Goal: Task Accomplishment & Management: Manage account settings

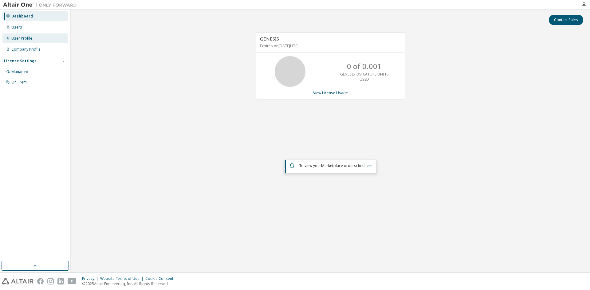
click at [23, 40] on div "User Profile" at bounding box center [21, 38] width 21 height 5
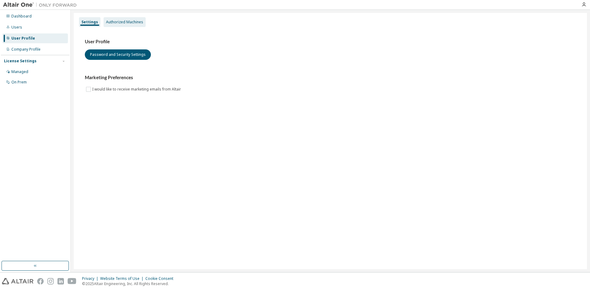
click at [119, 18] on div "Authorized Machines" at bounding box center [125, 22] width 42 height 10
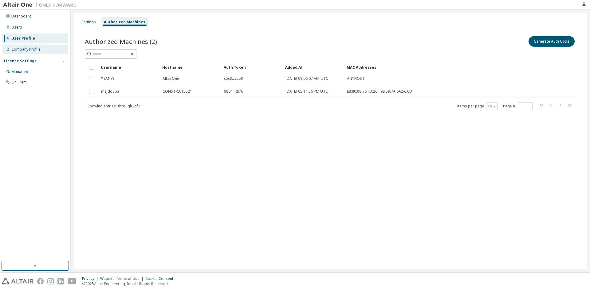
click at [11, 51] on div "Company Profile" at bounding box center [25, 49] width 29 height 5
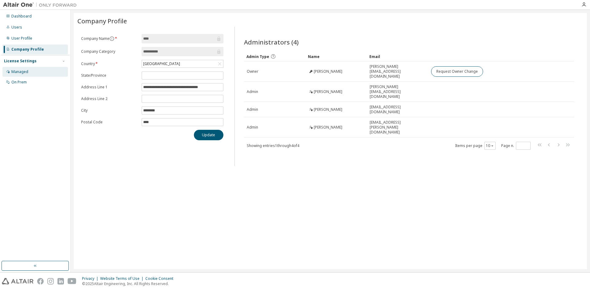
click at [15, 74] on div "Managed" at bounding box center [19, 71] width 17 height 5
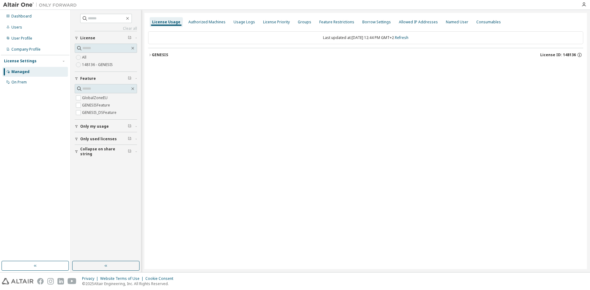
click at [147, 53] on div "License Usage Authorized Machines Usage Logs License Priority Groups Feature Re…" at bounding box center [365, 141] width 443 height 257
click at [148, 54] on icon "button" at bounding box center [150, 55] width 4 height 4
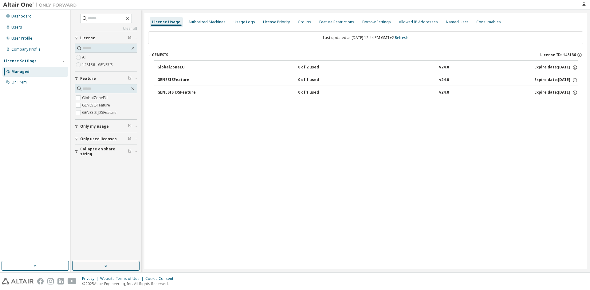
click at [161, 66] on div "GlobalZoneEU" at bounding box center [184, 68] width 55 height 6
click at [175, 84] on button "GENESISFeature 0 of 1 used v24.0 Expire date: 2026-05-07" at bounding box center [367, 80] width 420 height 14
click at [175, 93] on div "GENESIS_DSFeature" at bounding box center [184, 93] width 55 height 6
click at [537, 69] on div "Expire date: 2026-05-07" at bounding box center [555, 68] width 43 height 6
click at [575, 66] on icon "button" at bounding box center [575, 68] width 6 height 6
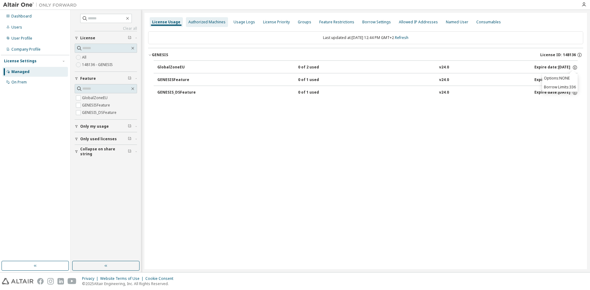
click at [207, 22] on div "Authorized Machines" at bounding box center [206, 22] width 37 height 5
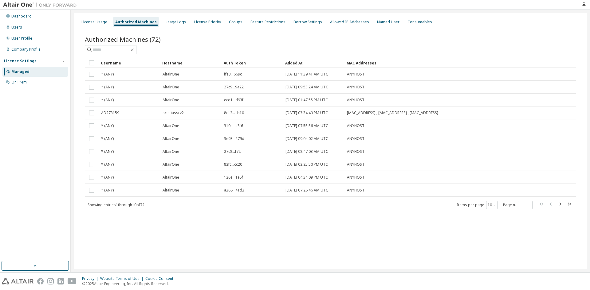
click at [566, 204] on icon "button" at bounding box center [569, 204] width 7 height 7
type input "*"
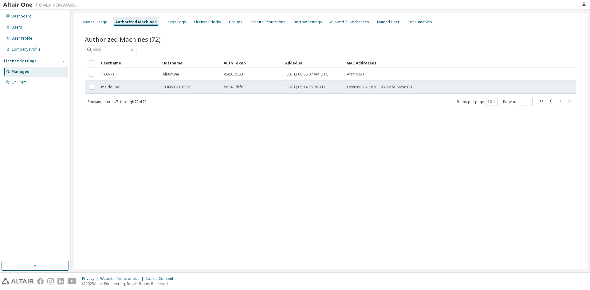
click at [259, 87] on div "9804...dcf6" at bounding box center [252, 87] width 56 height 5
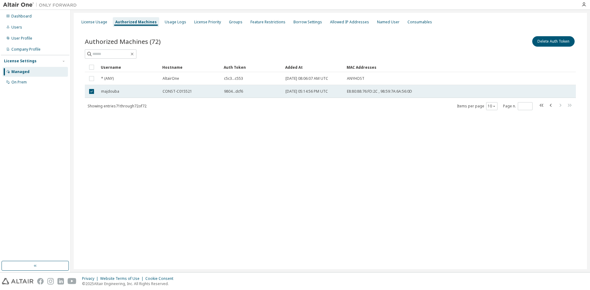
click at [259, 87] on td "9804...dcf6" at bounding box center [251, 91] width 61 height 13
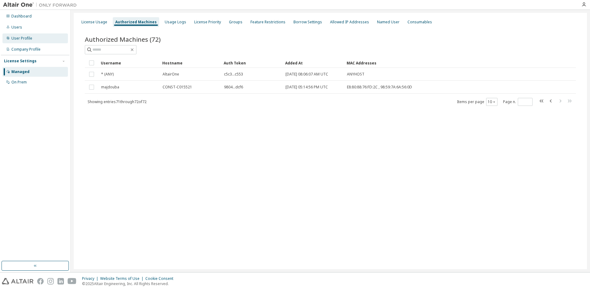
click at [18, 40] on div "User Profile" at bounding box center [21, 38] width 21 height 5
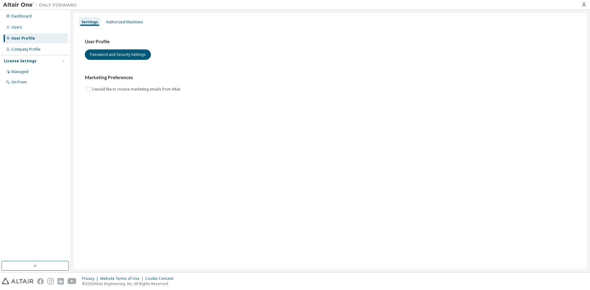
click at [105, 16] on div "Settings Authorized Machines User Profile Password and Security Settings Market…" at bounding box center [330, 141] width 513 height 257
click at [107, 17] on div "Authorized Machines" at bounding box center [125, 22] width 42 height 10
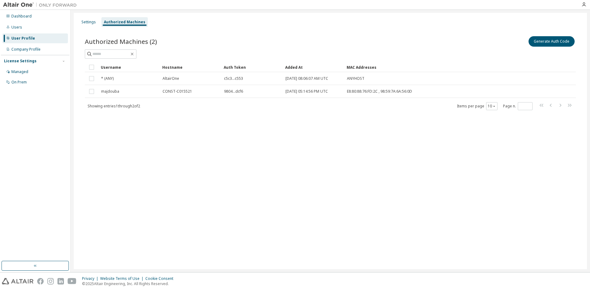
click at [120, 108] on span "Showing entries 1 through 2 of 2" at bounding box center [114, 106] width 53 height 5
